Goal: Navigation & Orientation: Find specific page/section

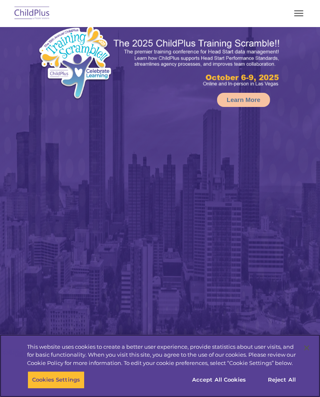
scroll to position [29, 0]
select select "MEDIUM"
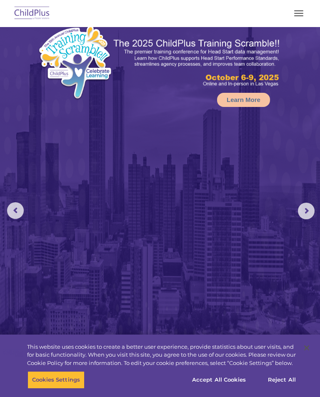
click at [302, 11] on span "button" at bounding box center [298, 10] width 9 height 1
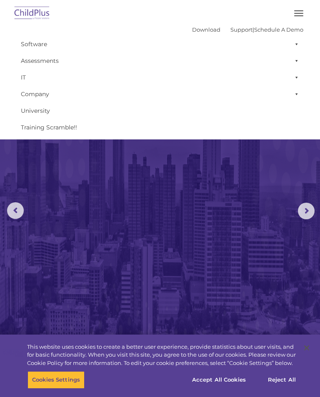
scroll to position [0, 0]
click at [298, 38] on span at bounding box center [295, 44] width 8 height 17
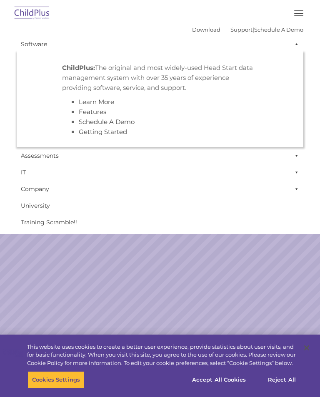
click at [299, 39] on span at bounding box center [295, 44] width 8 height 17
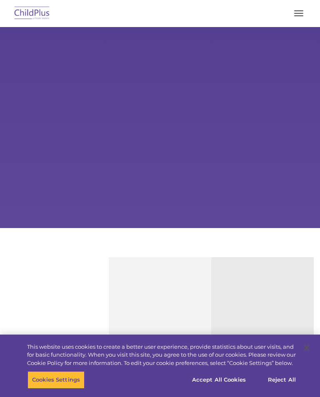
scroll to position [131, 0]
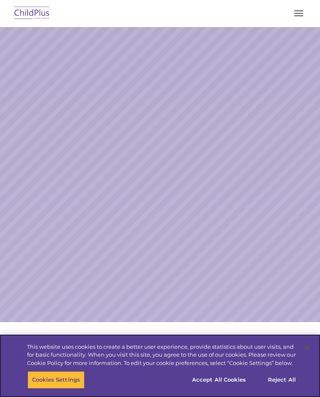
select select "MEDIUM"
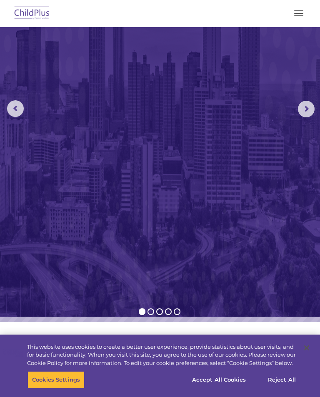
click at [301, 15] on button "button" at bounding box center [298, 13] width 17 height 13
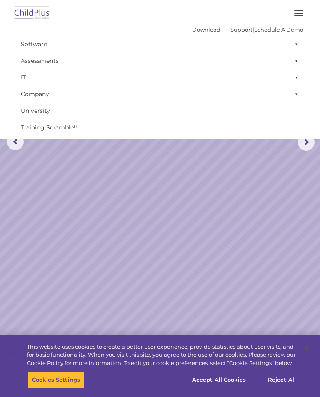
scroll to position [97, 0]
